Goal: Task Accomplishment & Management: Use online tool/utility

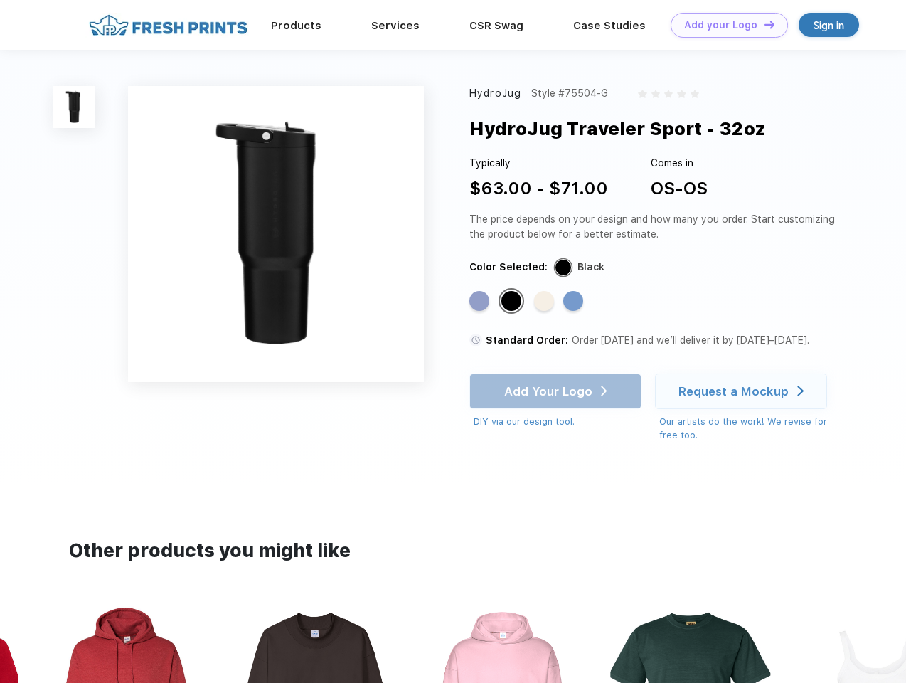
click at [724, 25] on link "Add your Logo Design Tool" at bounding box center [729, 25] width 117 height 25
click at [0, 0] on div "Design Tool" at bounding box center [0, 0] width 0 height 0
click at [763, 24] on link "Add your Logo Design Tool" at bounding box center [729, 25] width 117 height 25
click at [75, 107] on img at bounding box center [74, 107] width 42 height 42
click at [481, 302] on div "Standard Color" at bounding box center [479, 301] width 20 height 20
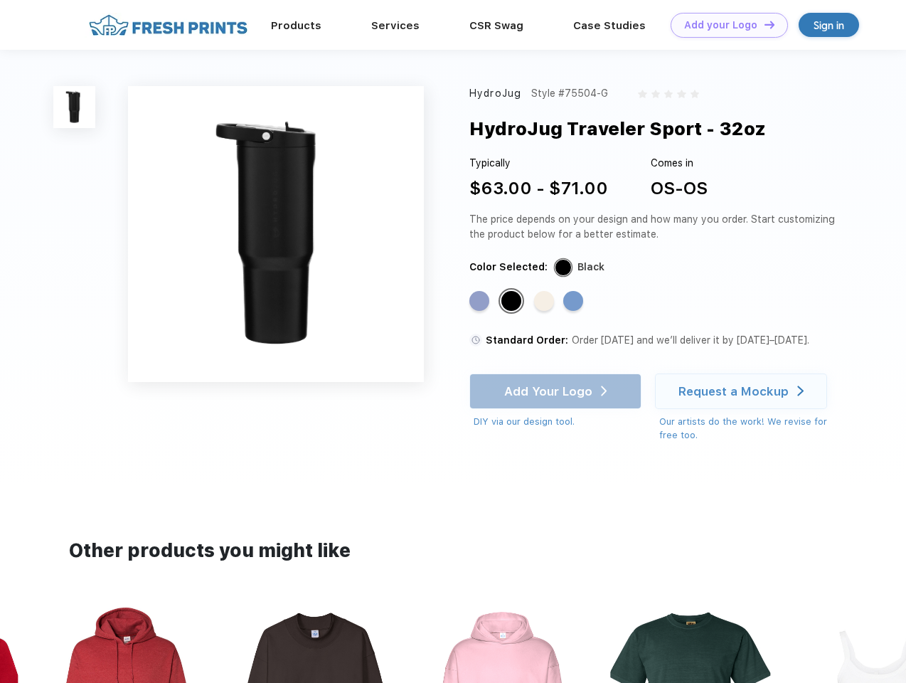
click at [513, 302] on div "Standard Color" at bounding box center [511, 301] width 20 height 20
click at [545, 302] on div "Standard Color" at bounding box center [544, 301] width 20 height 20
click at [575, 302] on div "Standard Color" at bounding box center [573, 301] width 20 height 20
click at [557, 391] on div "Add Your Logo DIY via our design tool. Ah shoot! This product isn't up in our d…" at bounding box center [555, 400] width 172 height 55
click at [743, 391] on div "Request a Mockup" at bounding box center [733, 391] width 110 height 14
